Goal: Navigation & Orientation: Go to known website

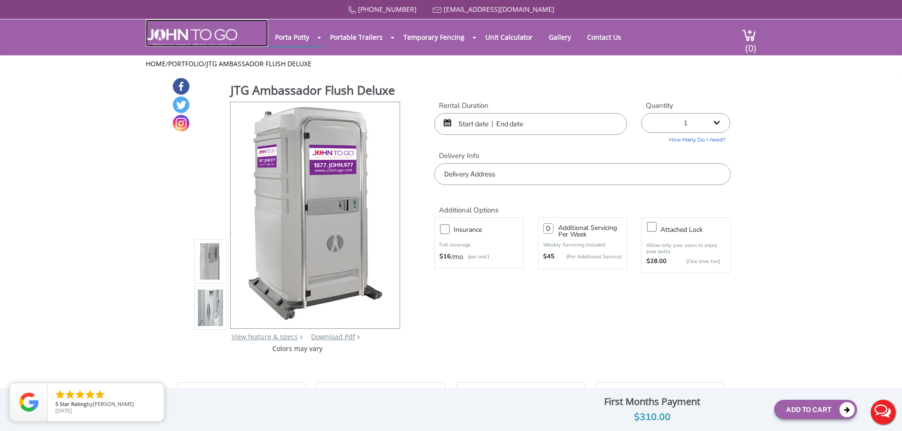
click at [216, 37] on img at bounding box center [191, 38] width 91 height 18
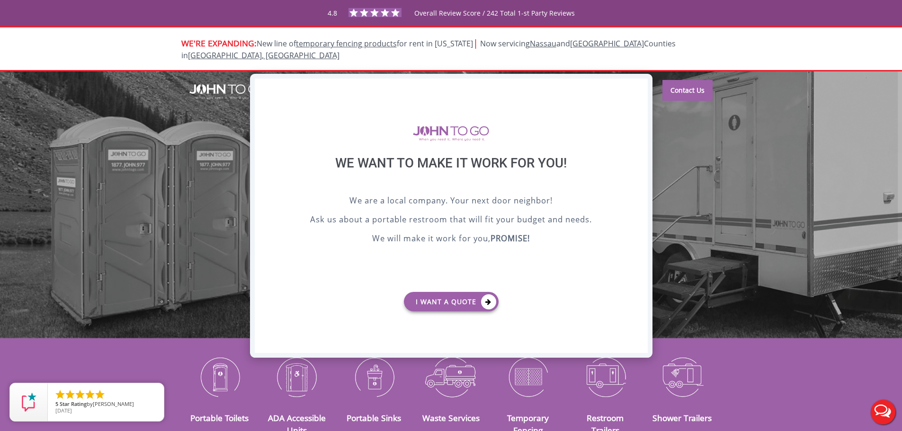
click at [642, 83] on div "X" at bounding box center [639, 87] width 15 height 16
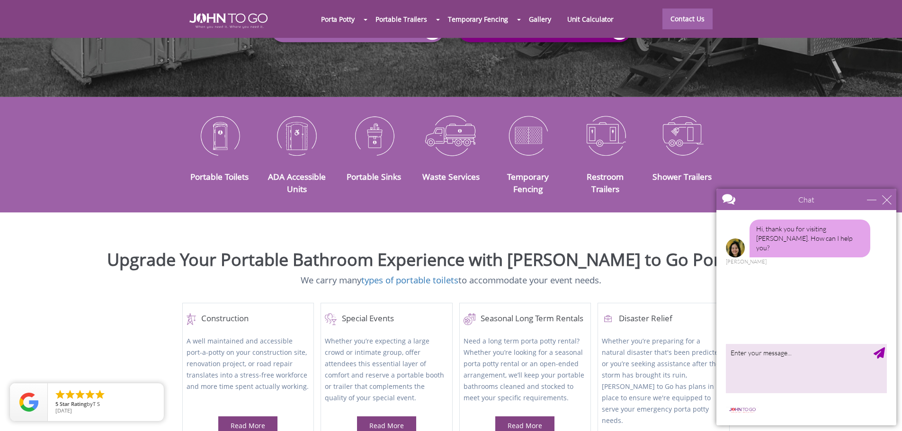
scroll to position [248, 0]
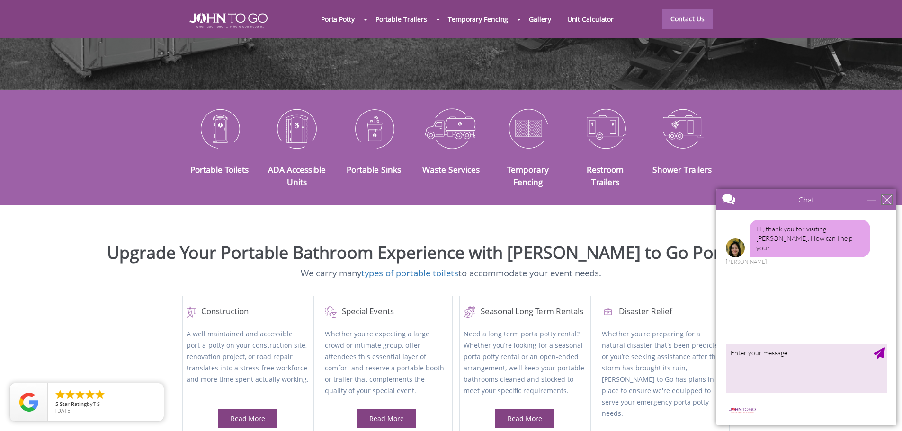
click at [887, 204] on div "close" at bounding box center [886, 199] width 9 height 9
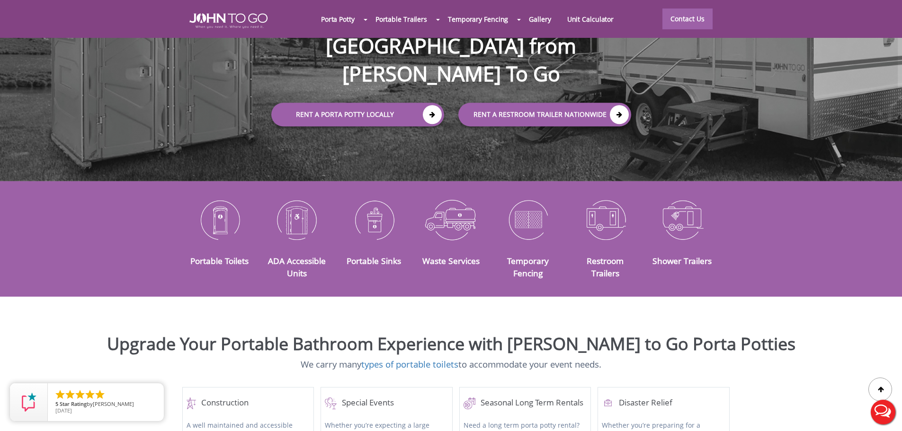
scroll to position [0, 0]
